Goal: Task Accomplishment & Management: Use online tool/utility

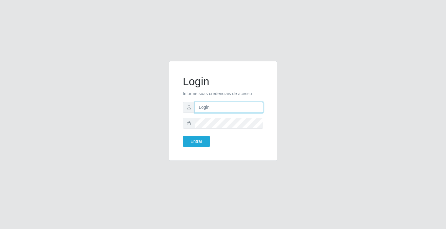
click at [227, 108] on input "text" at bounding box center [229, 107] width 68 height 11
type input "zivaneide@ideal"
click at [183, 136] on button "Entrar" at bounding box center [196, 141] width 27 height 11
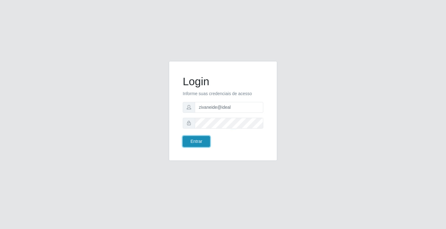
click at [203, 142] on button "Entrar" at bounding box center [196, 141] width 27 height 11
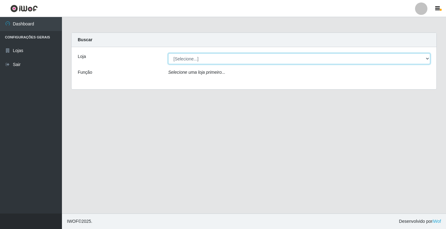
click at [402, 58] on select "[Selecione...] Ideal - Conceição" at bounding box center [299, 58] width 262 height 11
select select "231"
click at [168, 53] on select "[Selecione...] Ideal - Conceição" at bounding box center [299, 58] width 262 height 11
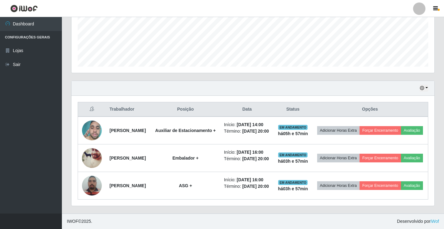
scroll to position [188, 0]
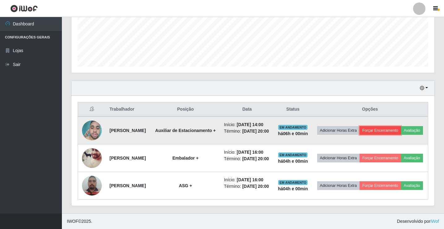
click at [401, 126] on button "Forçar Encerramento" at bounding box center [380, 130] width 41 height 9
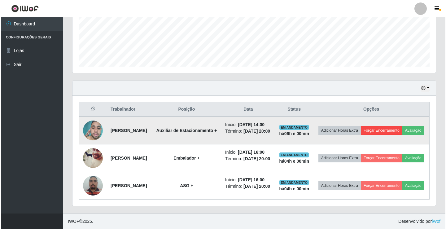
scroll to position [128, 360]
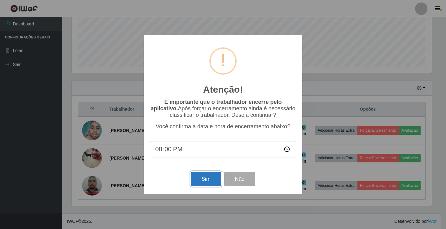
click at [211, 180] on button "Sim" at bounding box center [206, 178] width 30 height 15
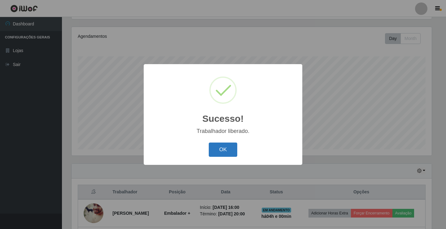
click at [231, 150] on button "OK" at bounding box center [223, 149] width 29 height 15
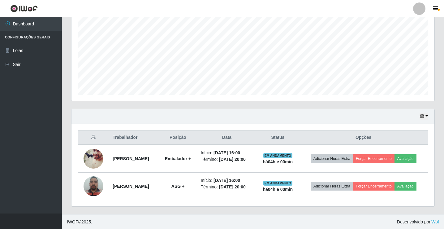
scroll to position [127, 0]
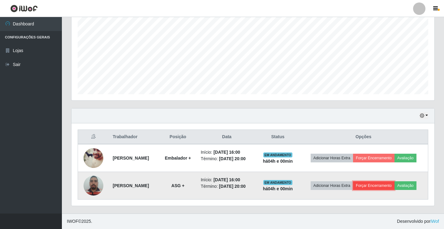
click at [382, 184] on button "Forçar Encerramento" at bounding box center [373, 185] width 41 height 9
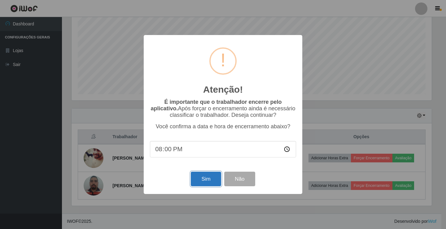
click at [202, 181] on button "Sim" at bounding box center [206, 178] width 30 height 15
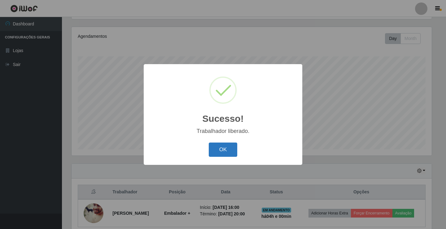
click at [218, 149] on button "OK" at bounding box center [223, 149] width 29 height 15
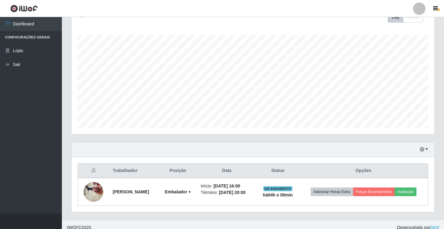
scroll to position [100, 0]
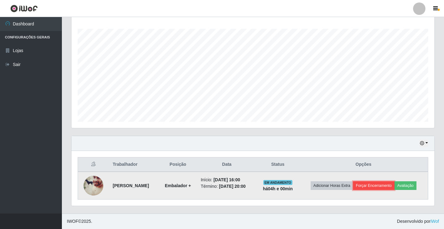
click at [385, 185] on button "Forçar Encerramento" at bounding box center [373, 185] width 41 height 9
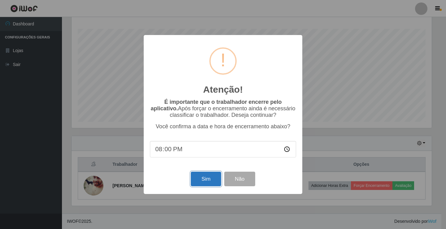
click at [196, 178] on button "Sim" at bounding box center [206, 178] width 30 height 15
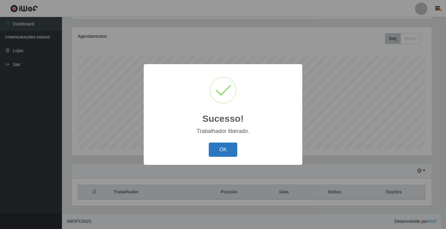
click at [225, 152] on button "OK" at bounding box center [223, 149] width 29 height 15
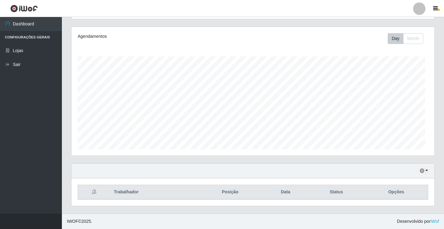
scroll to position [0, 0]
